Goal: Transaction & Acquisition: Purchase product/service

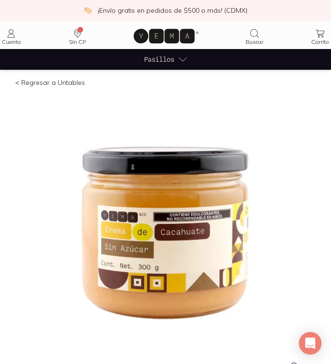
click at [171, 57] on span "Pasillos" at bounding box center [159, 59] width 30 height 10
click at [179, 58] on icon at bounding box center [182, 60] width 8 height 4
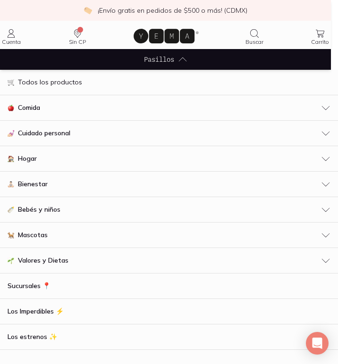
click at [158, 110] on div "Comida" at bounding box center [169, 108] width 323 height 10
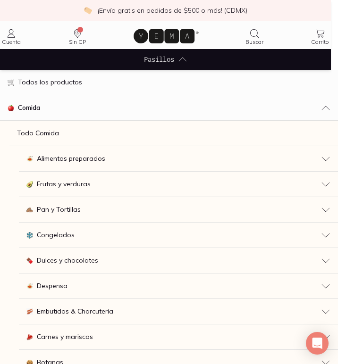
click at [64, 137] on link "Todo Comida" at bounding box center [173, 133] width 328 height 25
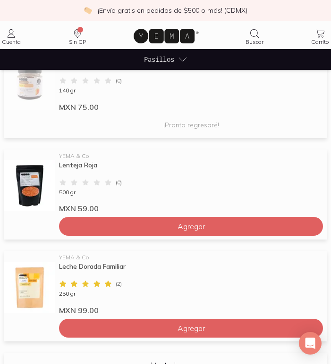
scroll to position [236, 0]
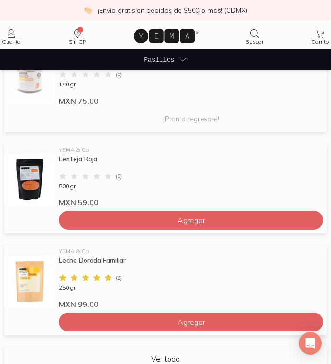
click at [20, 178] on img at bounding box center [29, 179] width 51 height 51
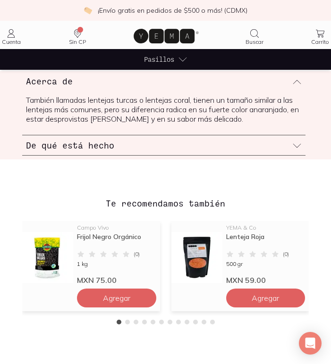
scroll to position [566, 0]
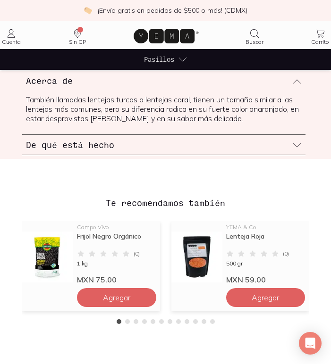
click at [297, 144] on icon at bounding box center [296, 145] width 9 height 9
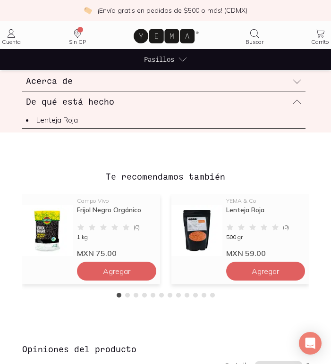
click at [296, 99] on icon at bounding box center [296, 101] width 9 height 9
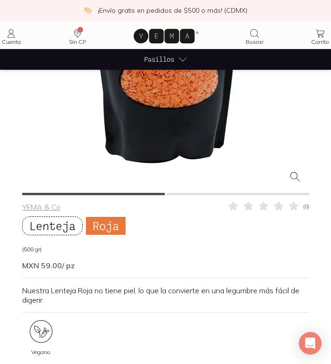
scroll to position [197, 0]
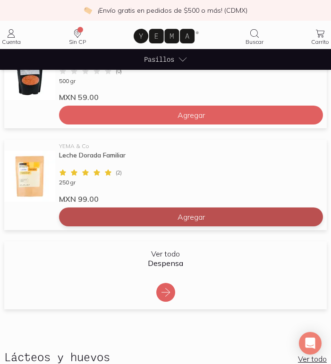
scroll to position [378, 0]
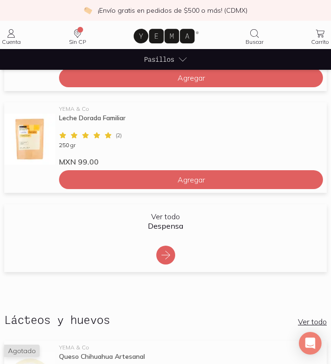
click at [164, 260] on icon at bounding box center [165, 255] width 11 height 11
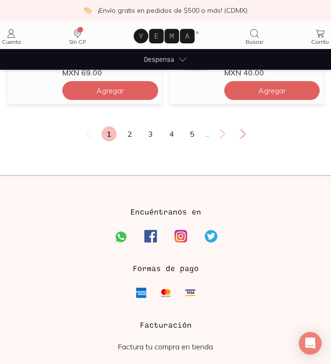
scroll to position [883, 0]
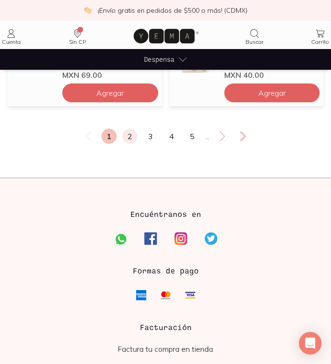
click at [124, 135] on link "2" at bounding box center [129, 136] width 15 height 15
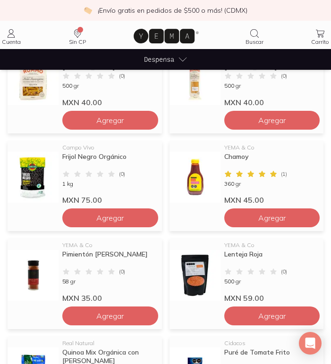
scroll to position [158, 0]
